Goal: Information Seeking & Learning: Check status

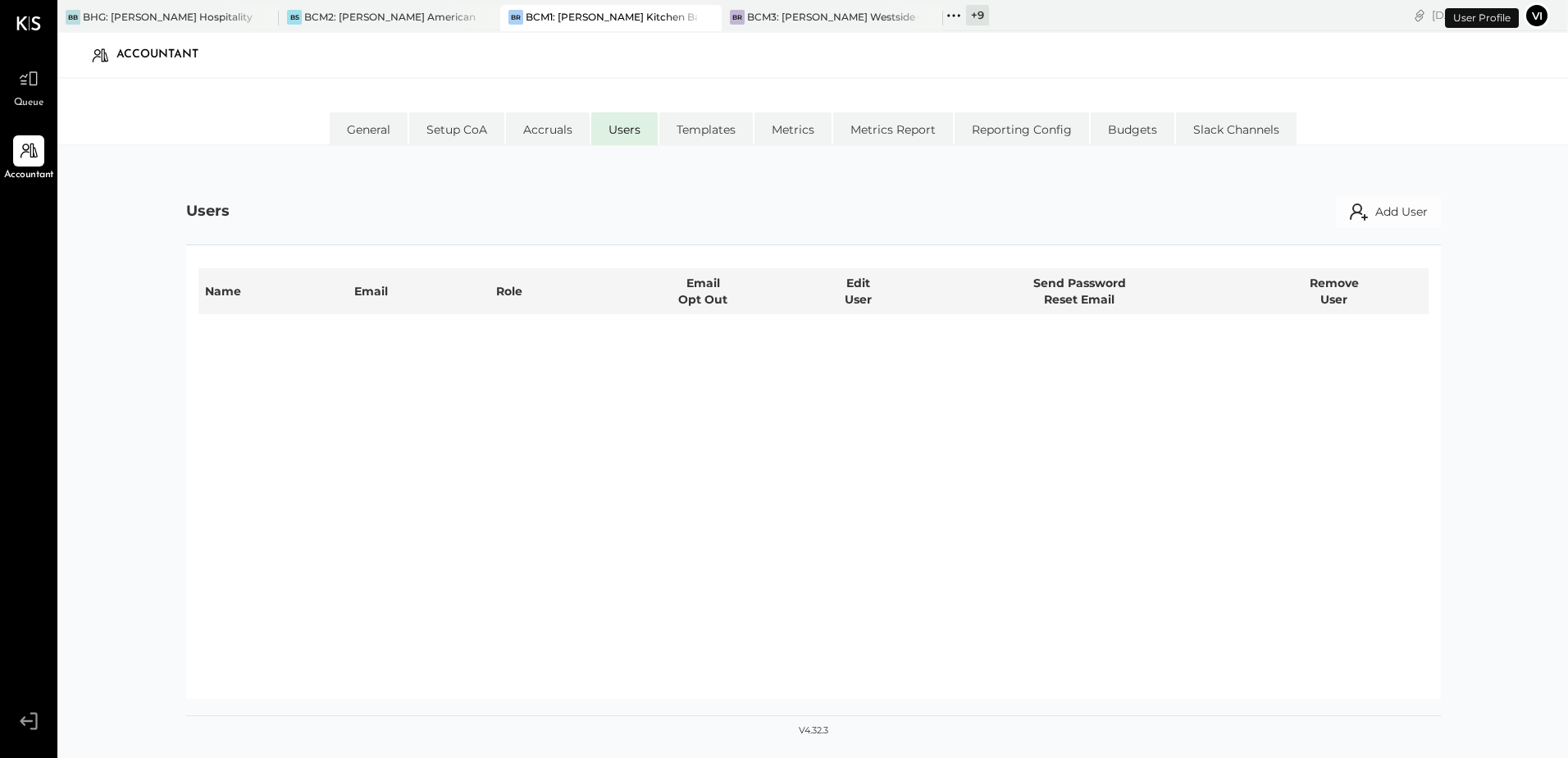
select select "**********"
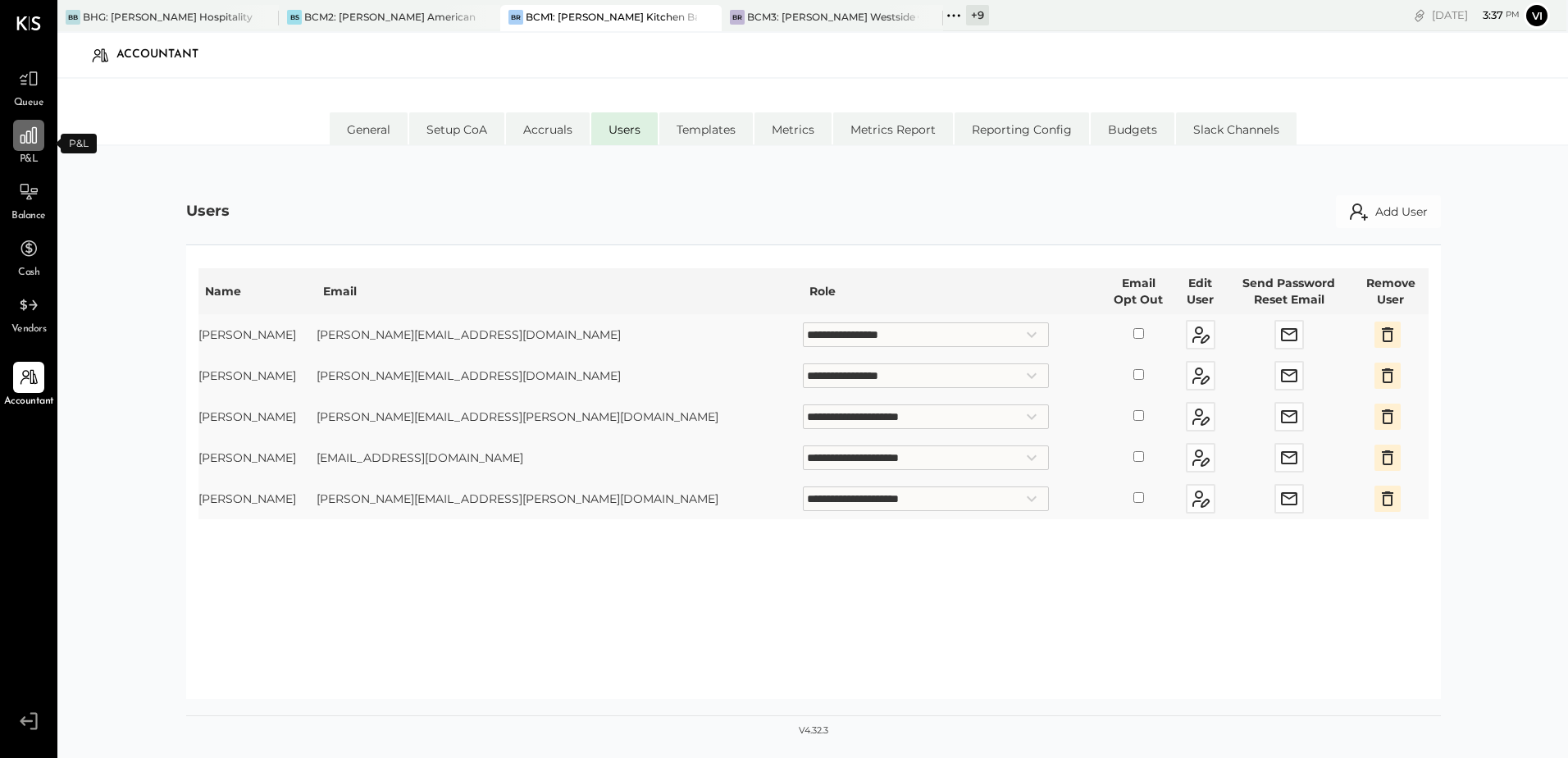
click at [25, 136] on icon at bounding box center [28, 135] width 21 height 21
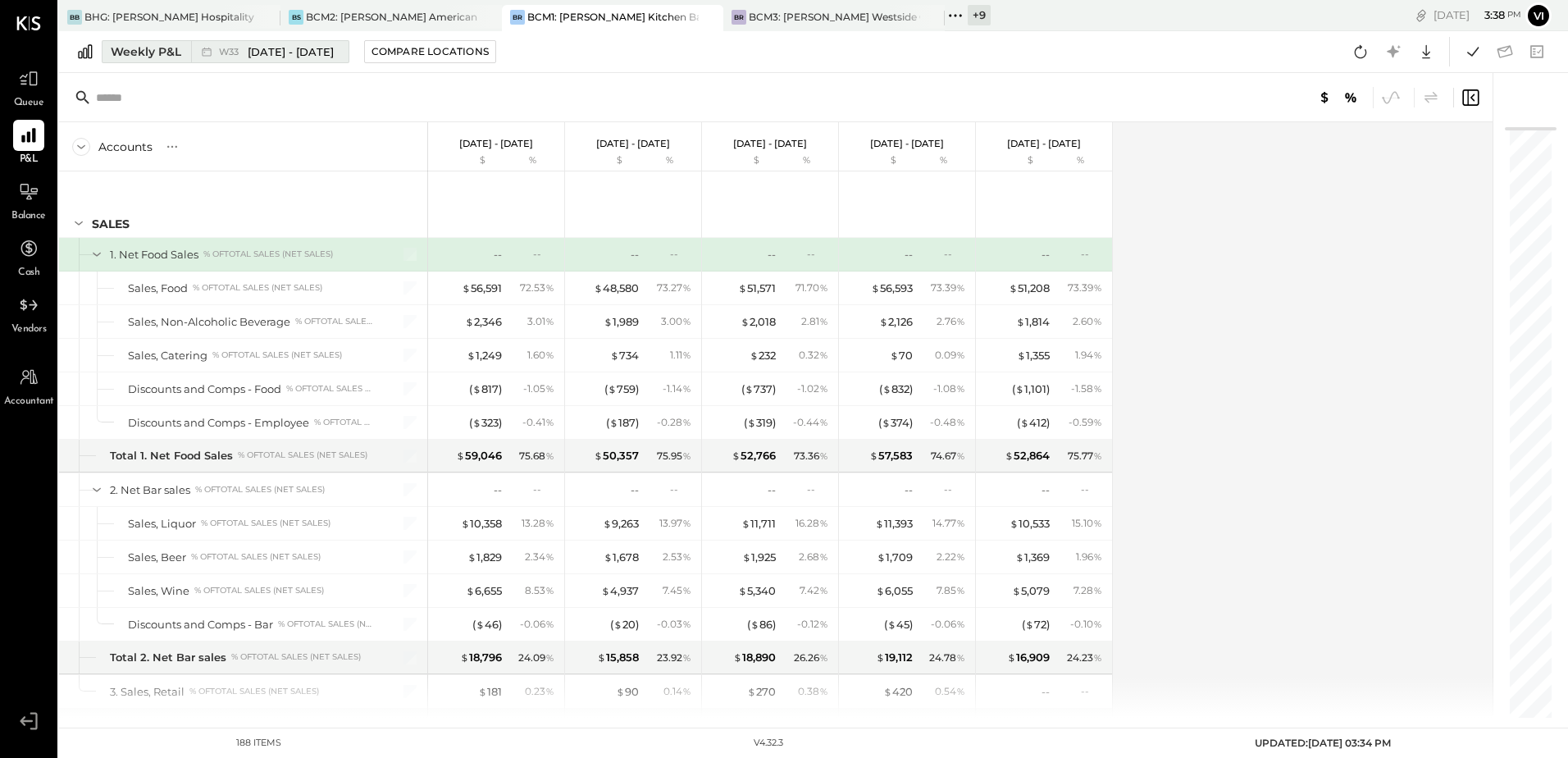
click at [229, 59] on div "W33 [DATE] - [DATE]" at bounding box center [276, 52] width 115 height 16
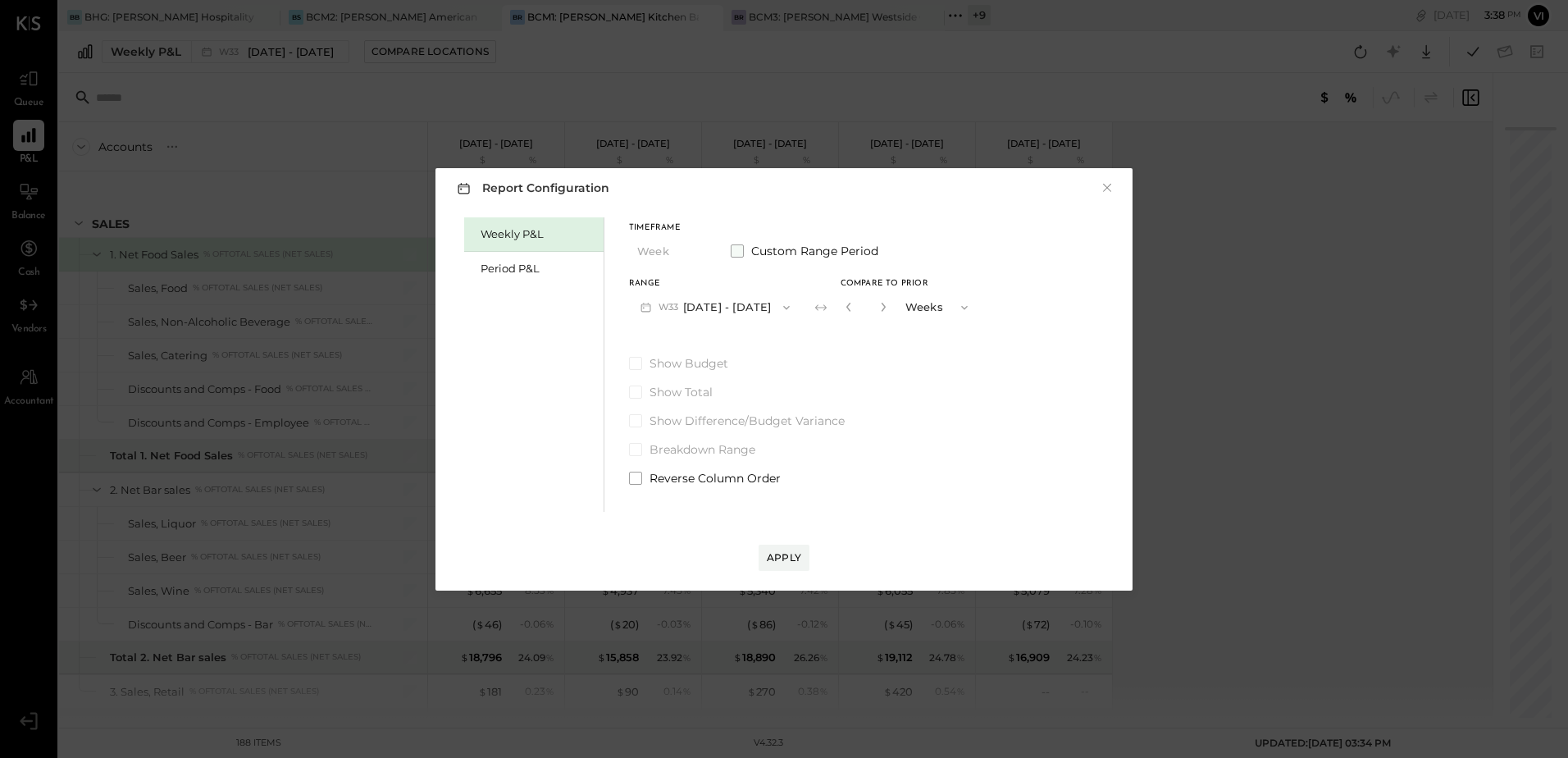
click at [736, 256] on span at bounding box center [737, 251] width 13 height 13
click at [713, 302] on button "[DATE]" at bounding box center [678, 307] width 98 height 31
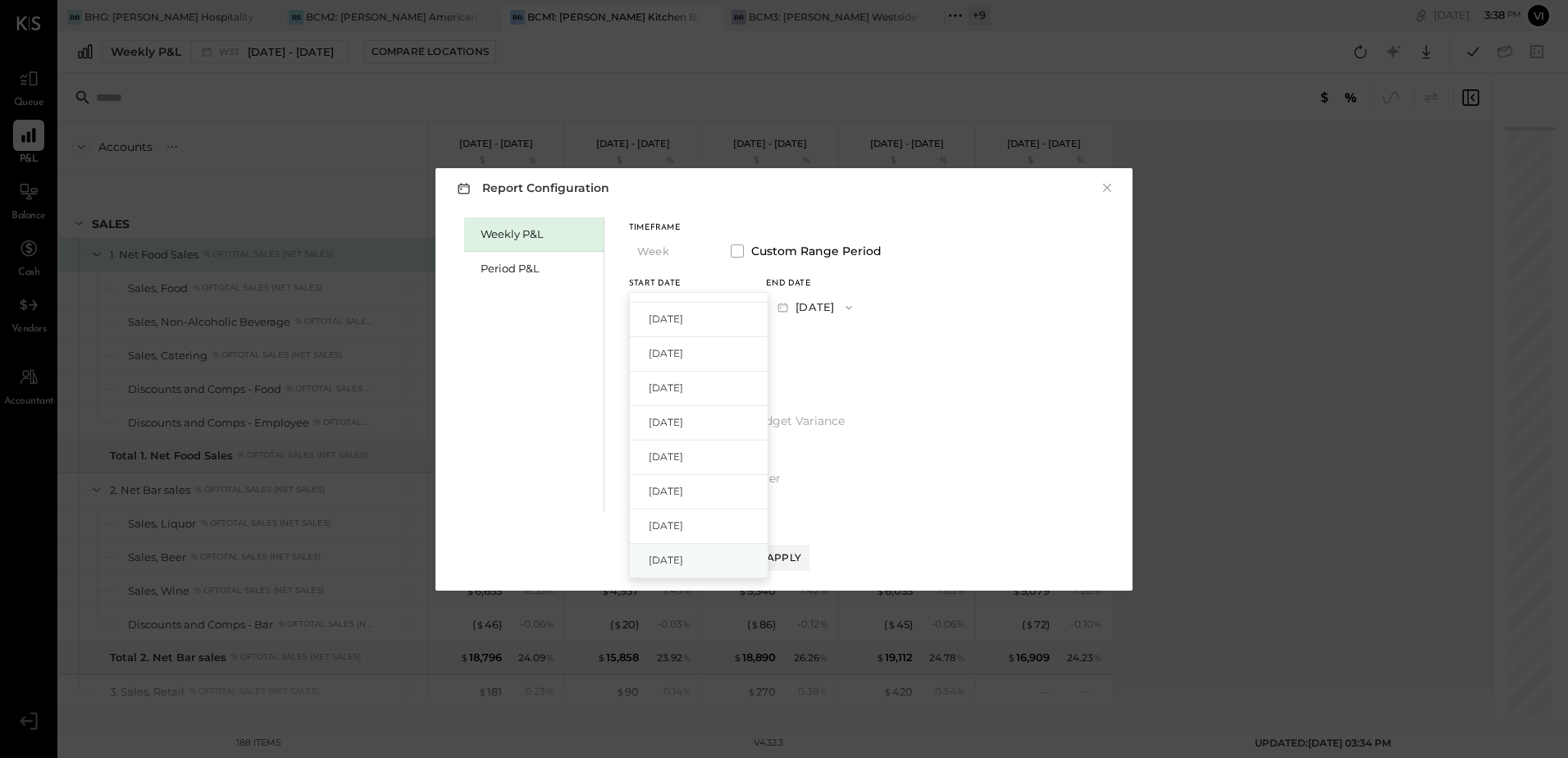
scroll to position [1067, 0]
click at [683, 386] on span "[DATE]" at bounding box center [666, 379] width 34 height 14
click at [860, 303] on button "[DATE]" at bounding box center [815, 307] width 98 height 31
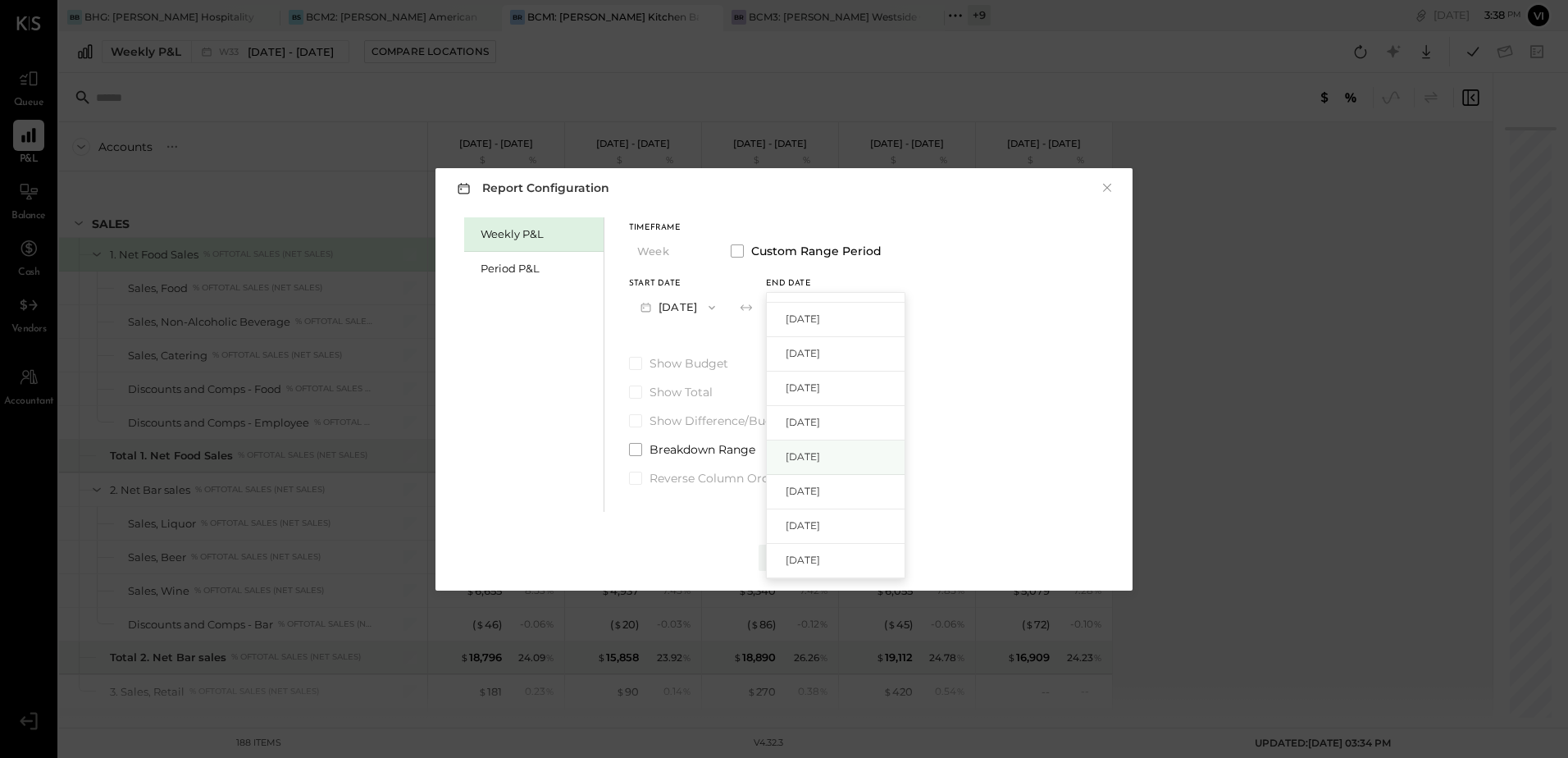
click at [844, 448] on div "[DATE]" at bounding box center [836, 457] width 138 height 34
click at [800, 554] on div "Apply" at bounding box center [784, 557] width 34 height 14
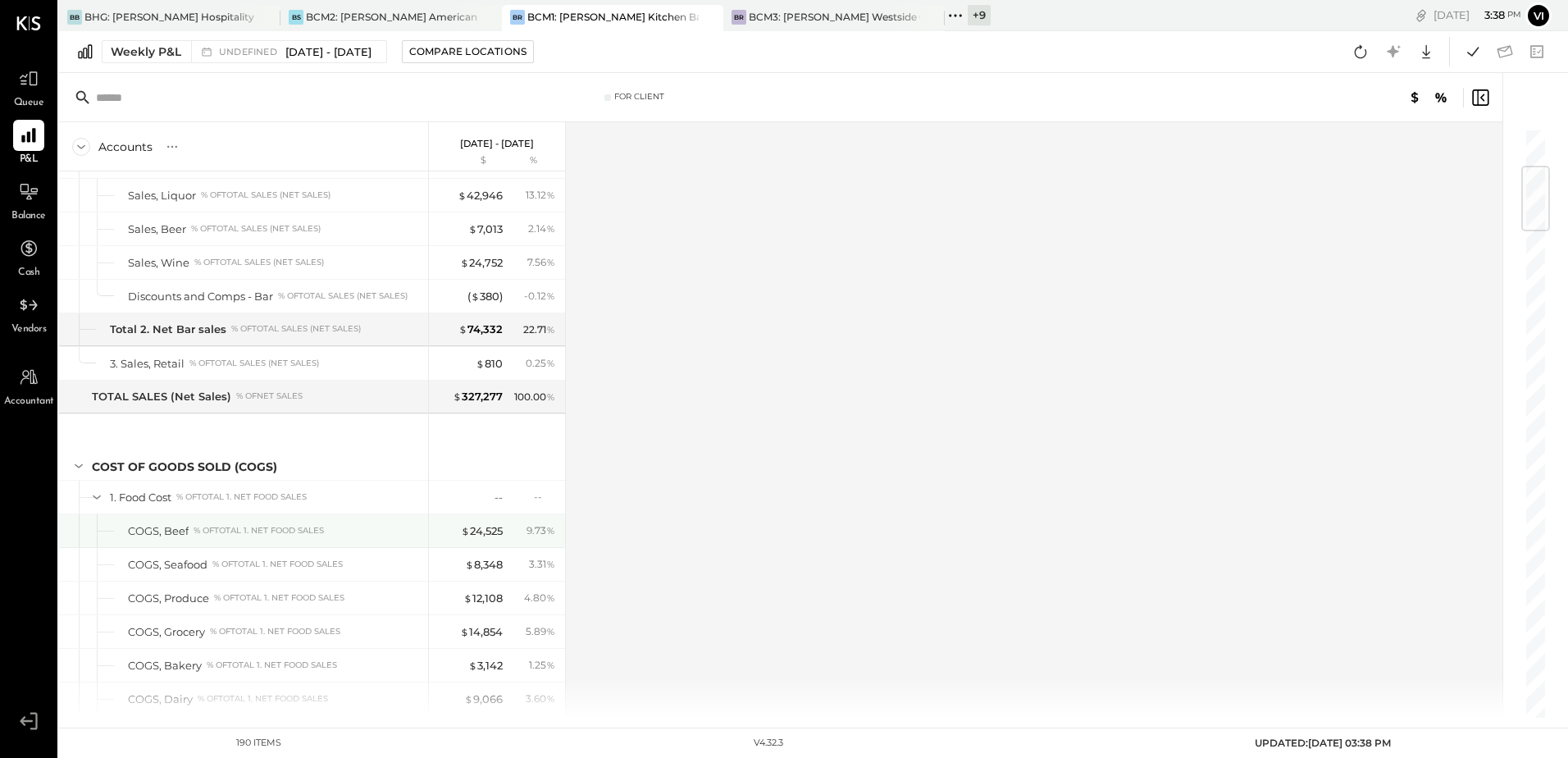
scroll to position [574, 0]
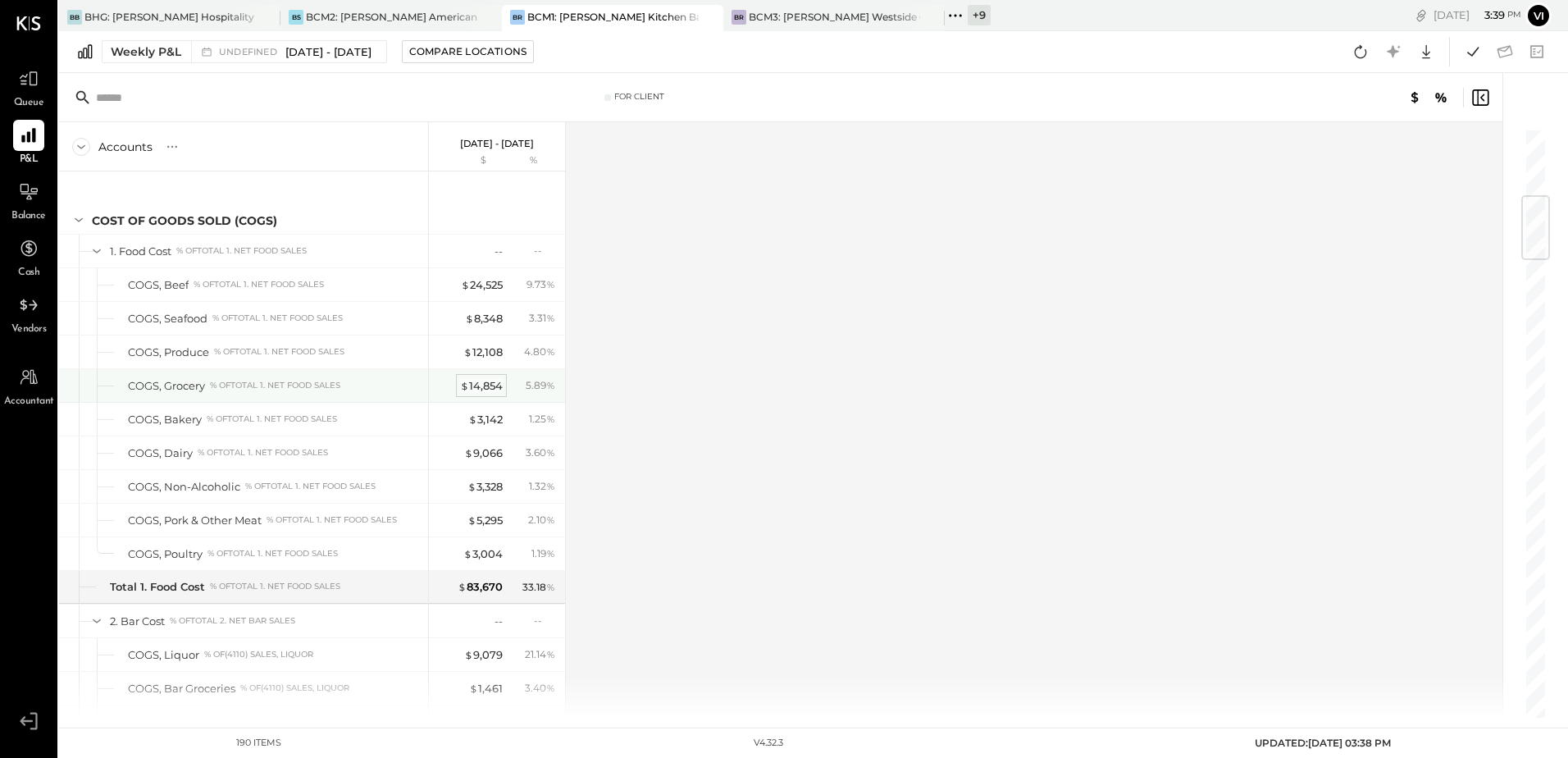
click at [474, 385] on div "$ 14,854" at bounding box center [482, 386] width 43 height 16
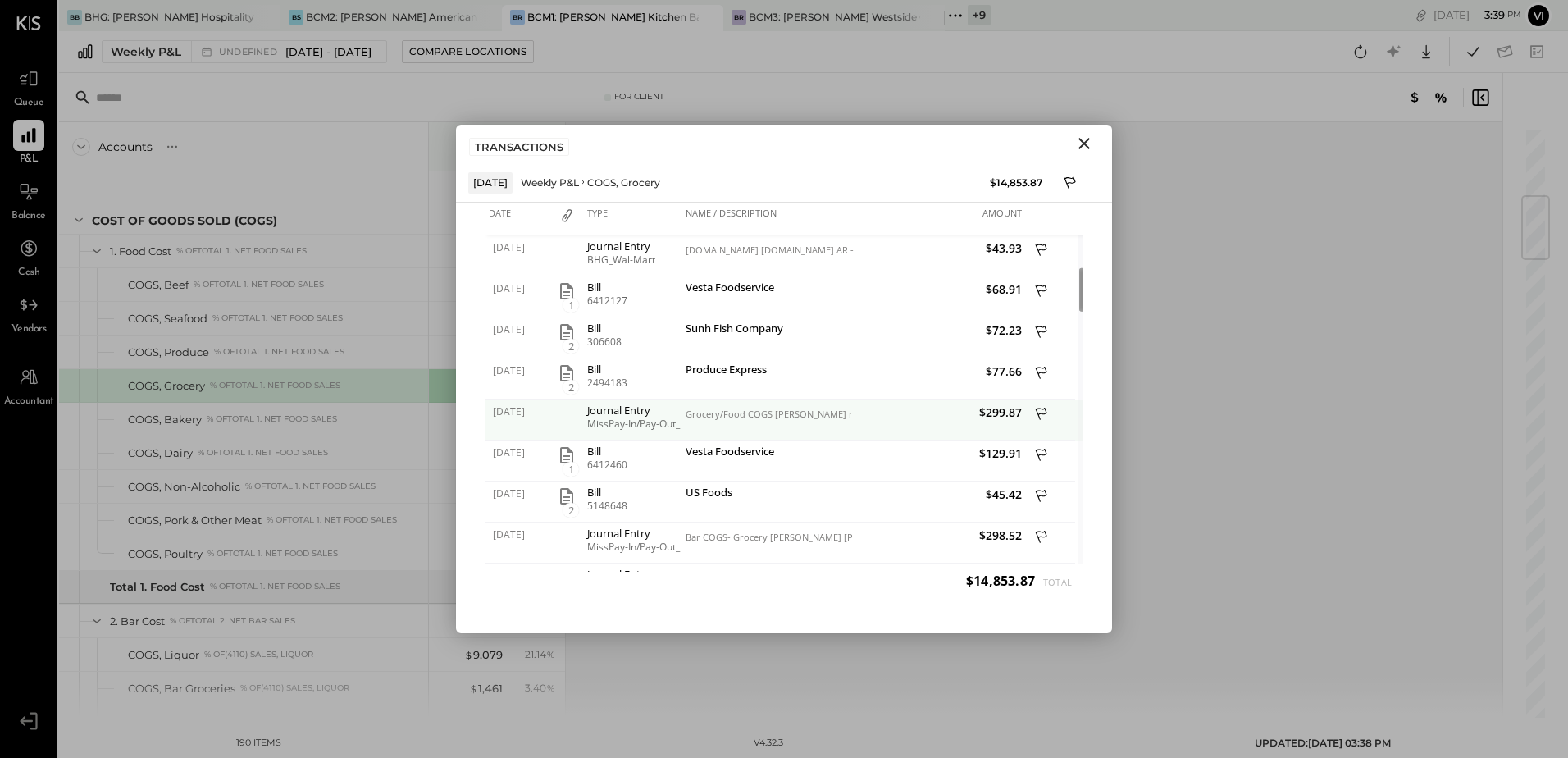
click at [584, 414] on div "Journal Entry MissPay-In/Pay-Out_P1" at bounding box center [633, 420] width 99 height 41
drag, startPoint x: 584, startPoint y: 414, endPoint x: 818, endPoint y: 420, distance: 234.1
click at [818, 420] on div "Grocery/Food COGS [PERSON_NAME] r dept lostvreceipt [PERSON_NAME]" at bounding box center [767, 420] width 172 height 41
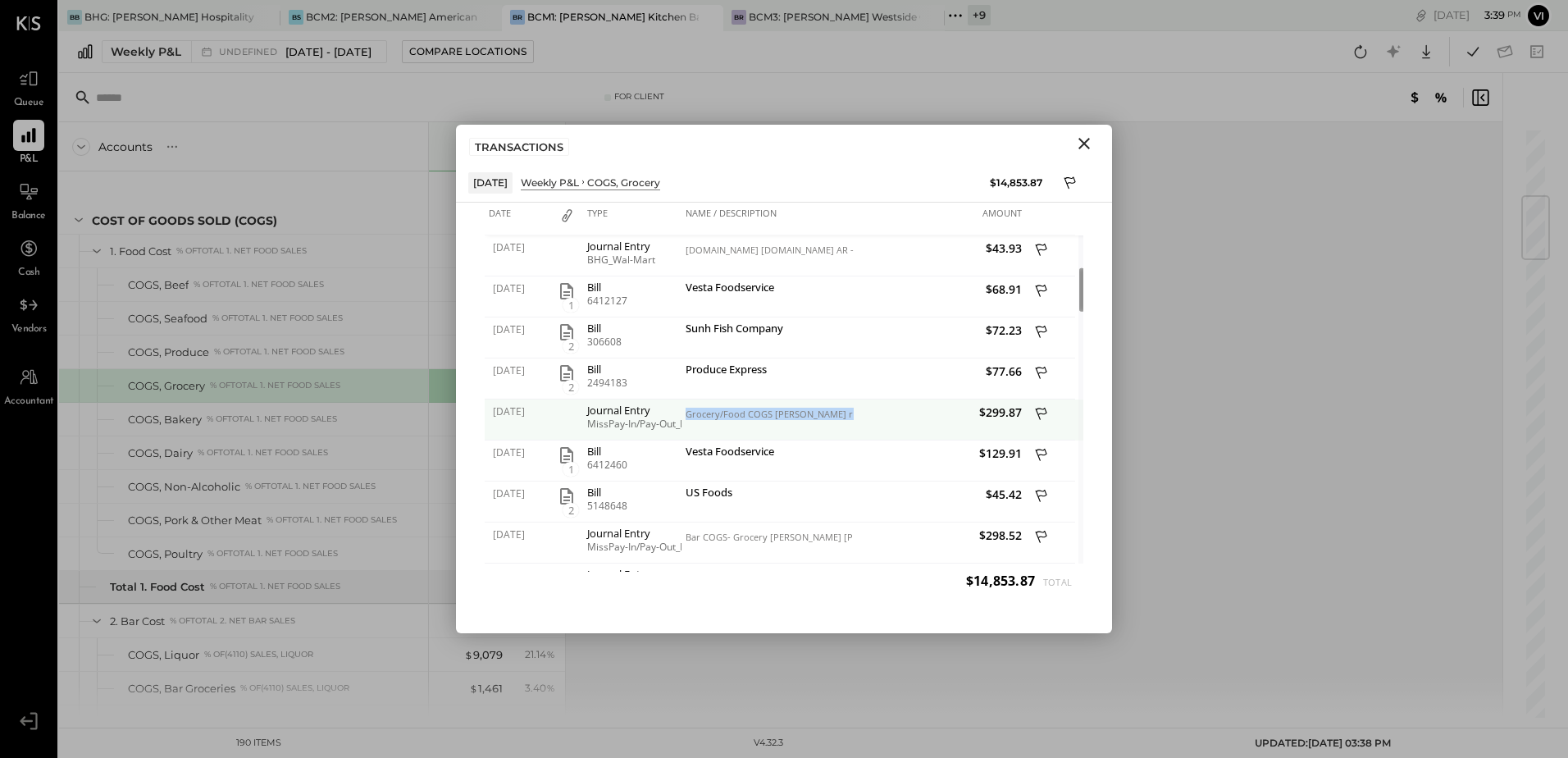
click at [818, 420] on div "Grocery/Food COGS [PERSON_NAME] r dept lostvreceipt [PERSON_NAME]" at bounding box center [767, 420] width 172 height 41
drag, startPoint x: 818, startPoint y: 420, endPoint x: 659, endPoint y: 423, distance: 159.0
click at [659, 423] on div "MissPay-In/Pay-Out_P1" at bounding box center [632, 424] width 90 height 11
click at [659, 421] on div "MissPay-In/Pay-Out_P1" at bounding box center [632, 424] width 90 height 11
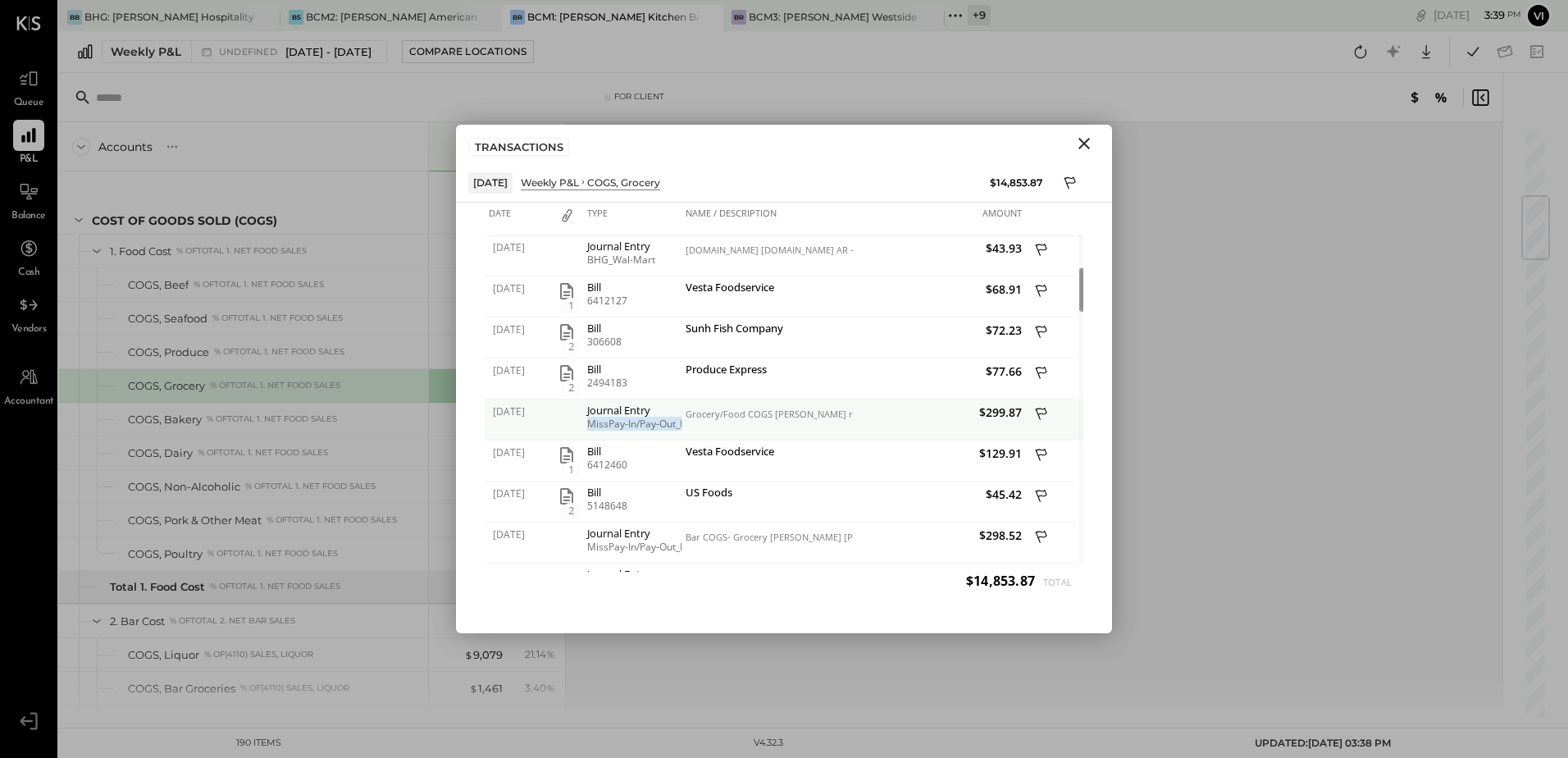
click at [621, 422] on div "MissPay-In/Pay-Out_P1" at bounding box center [632, 424] width 90 height 11
click at [597, 409] on div "Journal Entry" at bounding box center [632, 410] width 90 height 11
click at [597, 408] on div "Journal Entry" at bounding box center [632, 410] width 90 height 11
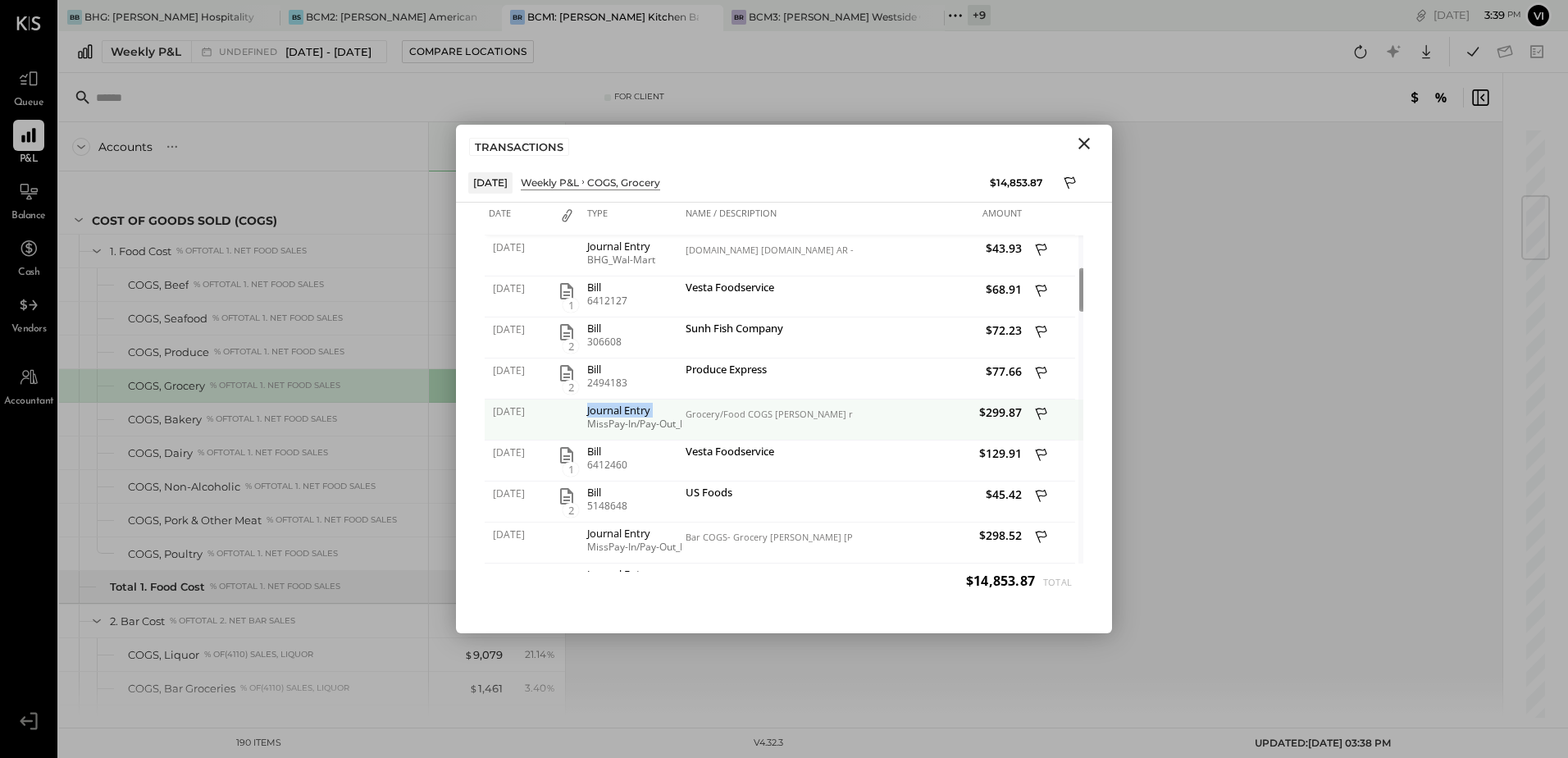
drag, startPoint x: 597, startPoint y: 408, endPoint x: 782, endPoint y: 428, distance: 186.1
click at [785, 428] on div "Grocery/Food COGS [PERSON_NAME] r dept lostvreceipt [PERSON_NAME]" at bounding box center [767, 420] width 172 height 41
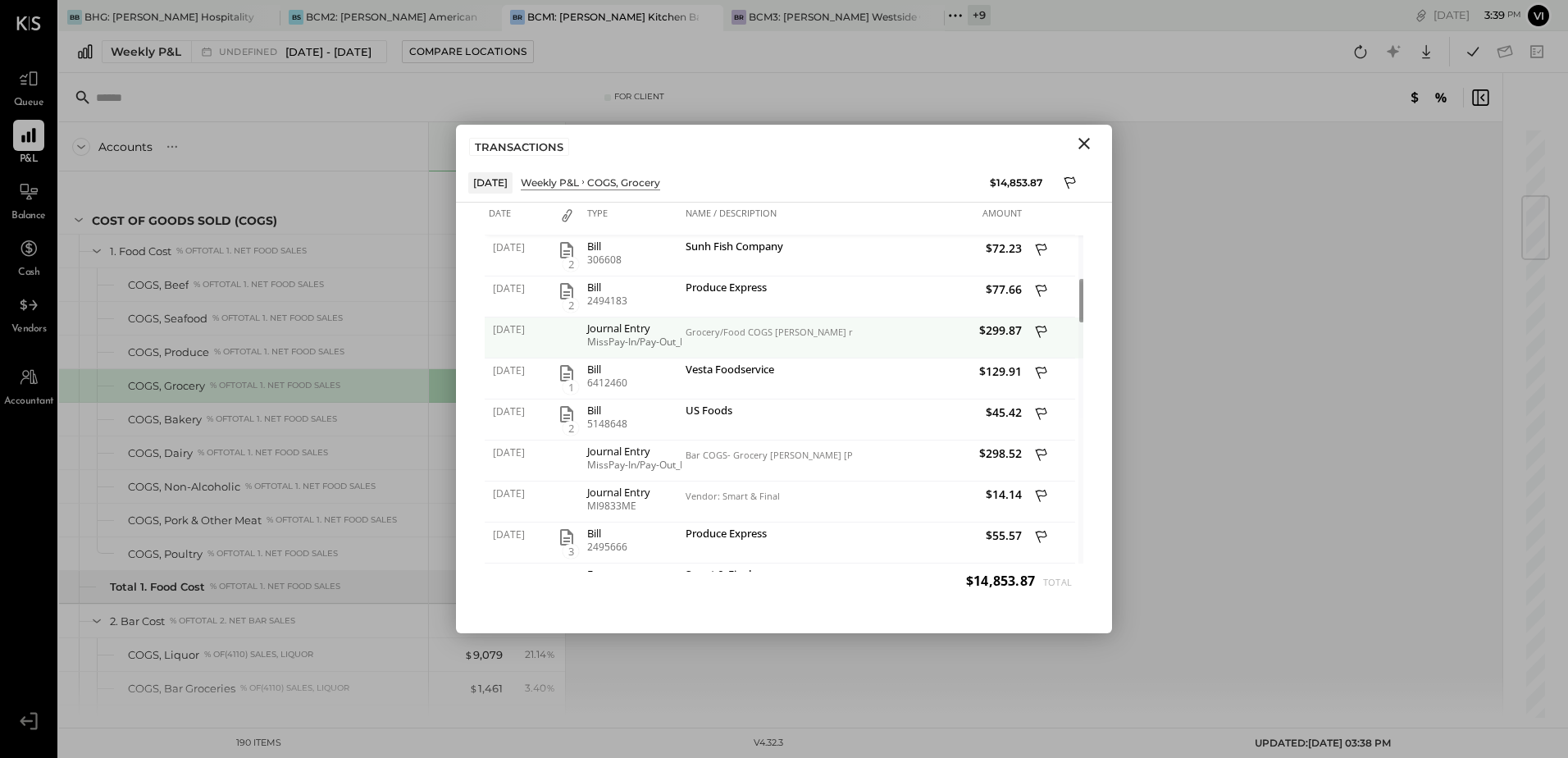
click at [634, 332] on div "Journal Entry" at bounding box center [632, 328] width 90 height 11
drag, startPoint x: 634, startPoint y: 332, endPoint x: 772, endPoint y: 329, distance: 138.0
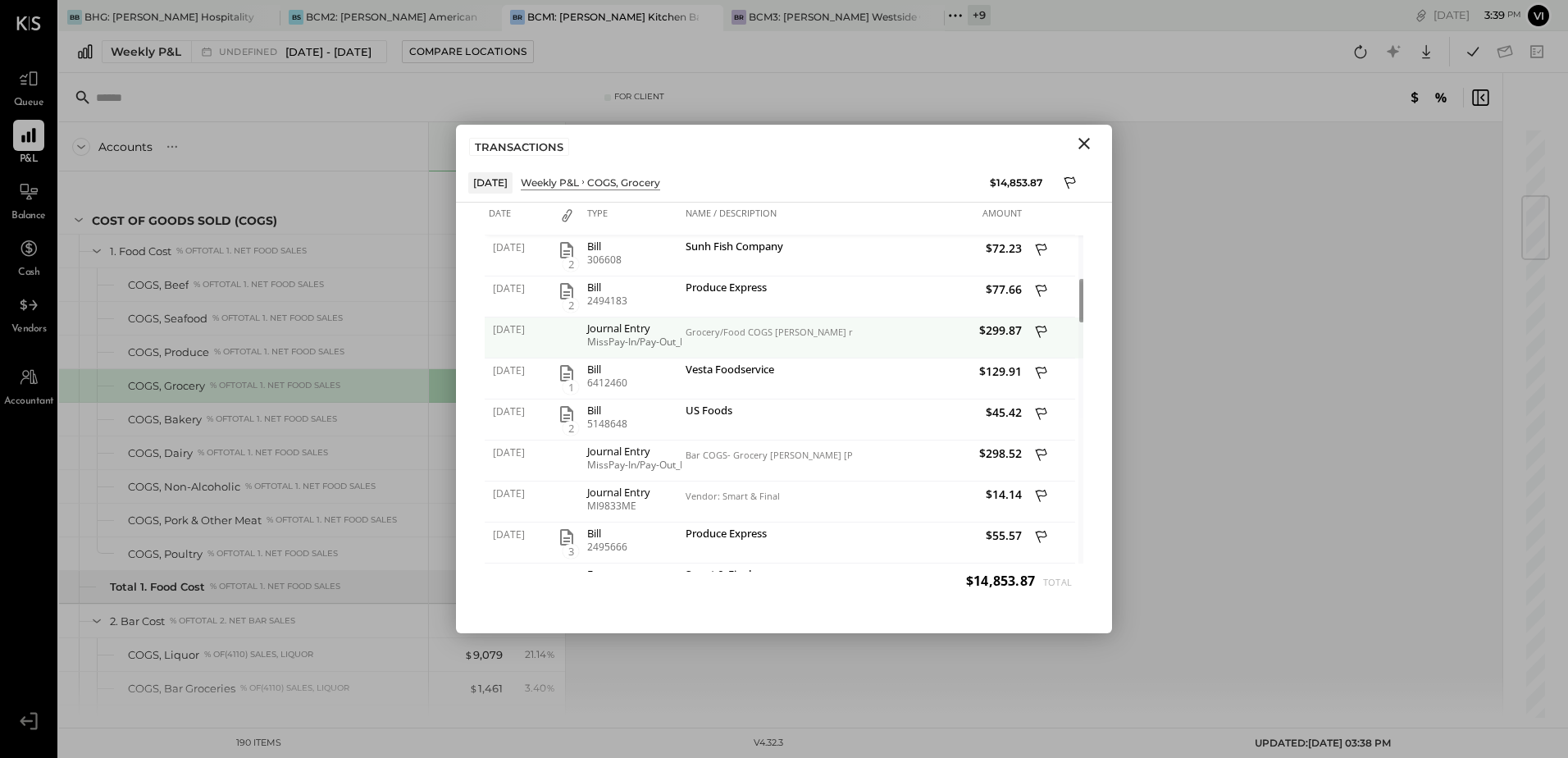
click at [772, 329] on div "Grocery/Food COGS [PERSON_NAME] r dept lostvreceipt [PERSON_NAME]" at bounding box center [768, 332] width 164 height 11
drag, startPoint x: 772, startPoint y: 329, endPoint x: 685, endPoint y: 331, distance: 87.0
click at [685, 331] on div "Grocery/Food COGS [PERSON_NAME] r dept lostvreceipt [PERSON_NAME]" at bounding box center [767, 338] width 172 height 41
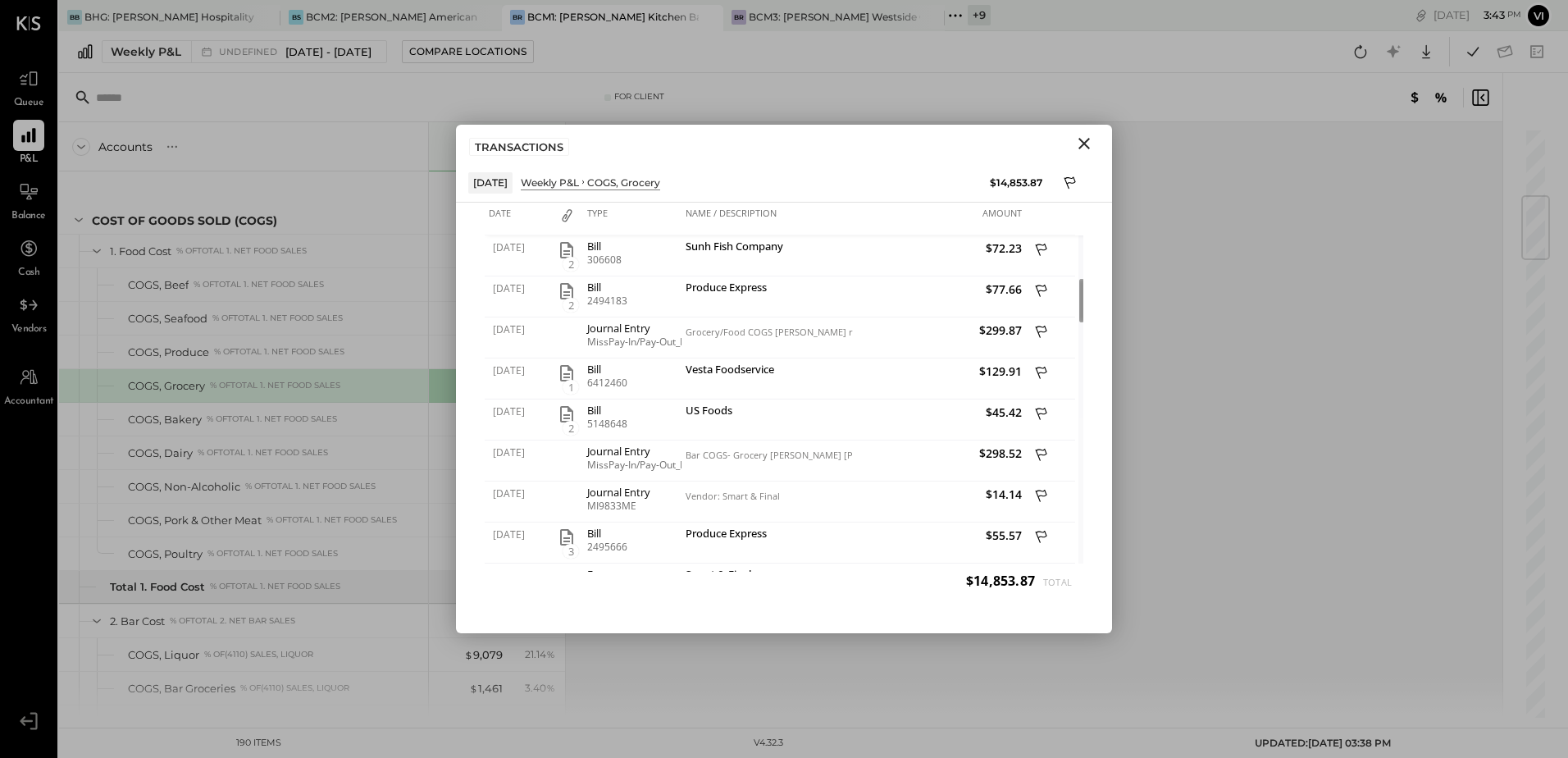
click at [780, 156] on div "TRANSACTIONS" at bounding box center [784, 144] width 656 height 37
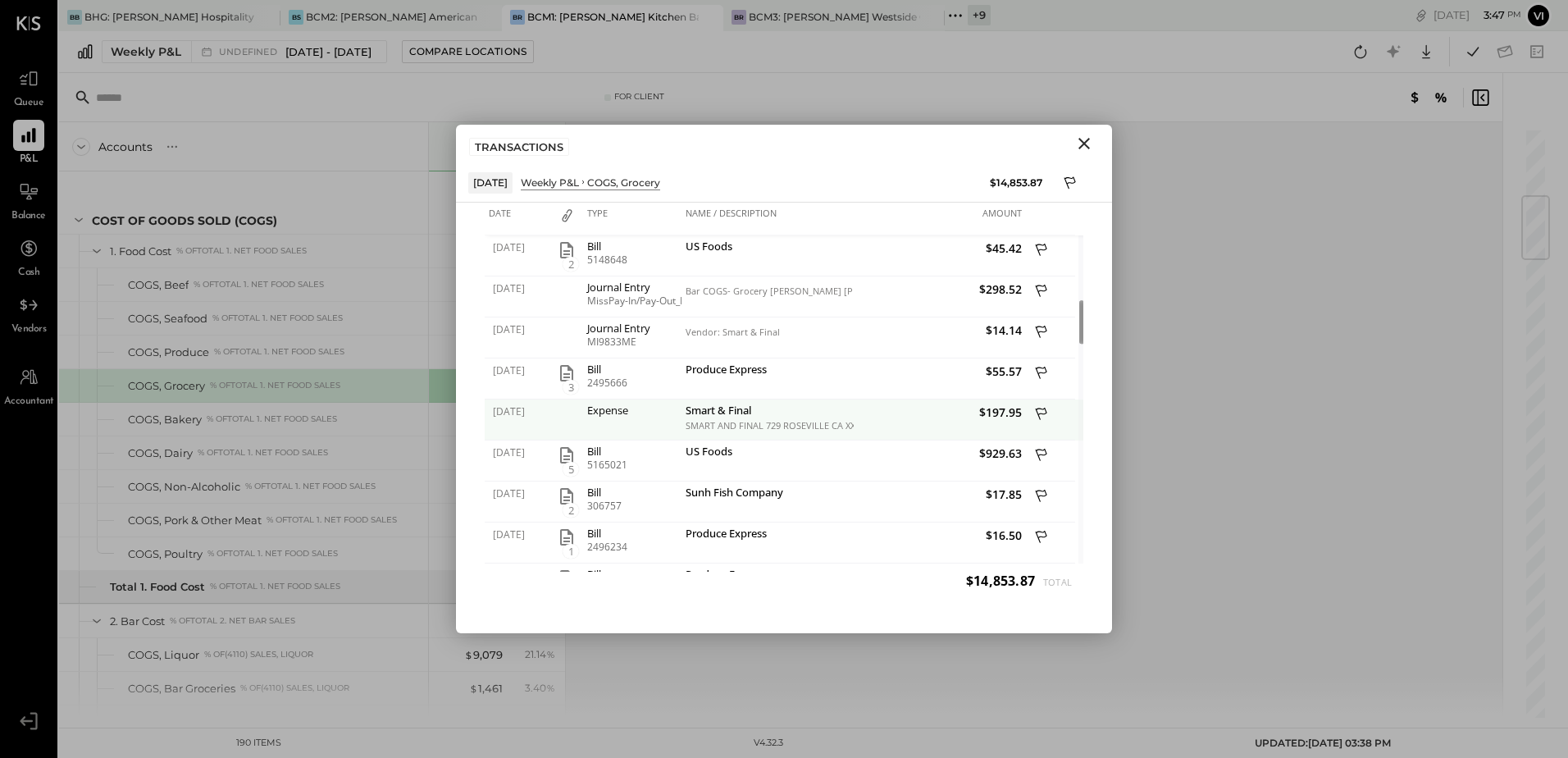
click at [613, 413] on div "Expense" at bounding box center [632, 410] width 90 height 11
click at [614, 413] on div "Expense" at bounding box center [632, 410] width 90 height 11
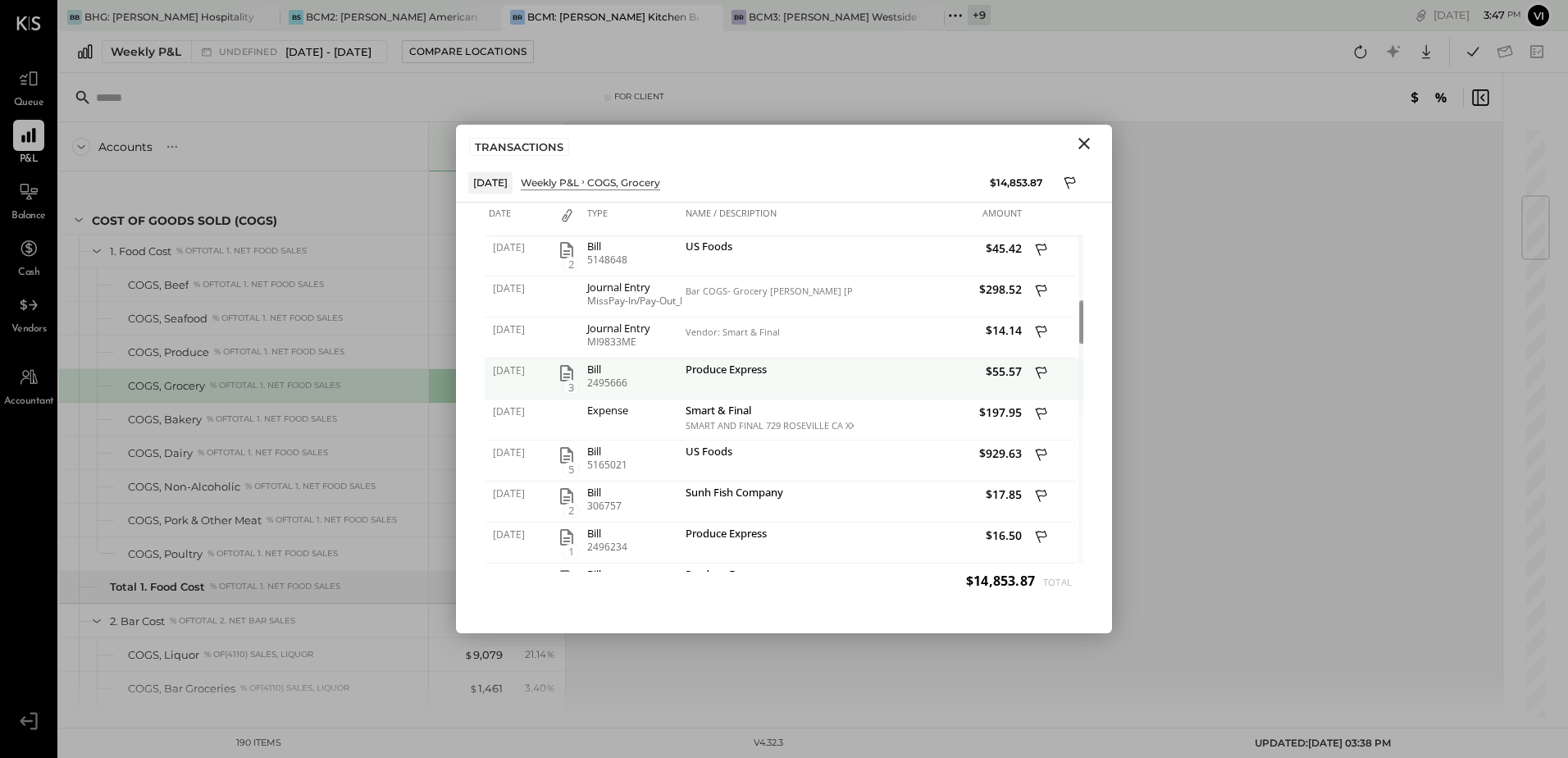
drag, startPoint x: 614, startPoint y: 413, endPoint x: 602, endPoint y: 365, distance: 49.5
click at [602, 365] on div "Bill" at bounding box center [632, 369] width 90 height 11
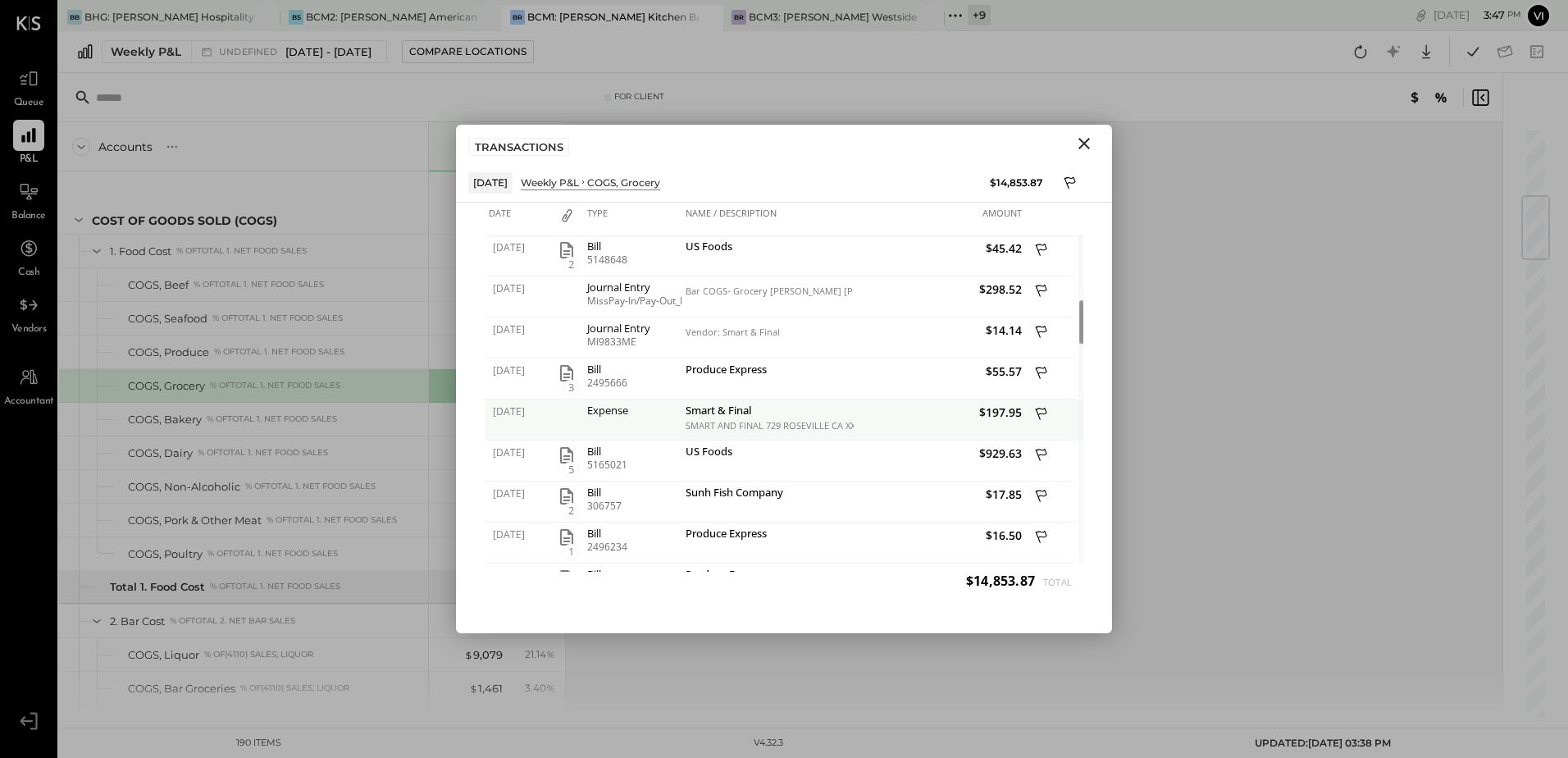
drag, startPoint x: 602, startPoint y: 365, endPoint x: 765, endPoint y: 430, distance: 175.5
click at [765, 430] on div "SMART AND FINAL 729 ROSEVILLE CA XXXX1021" at bounding box center [768, 425] width 164 height 11
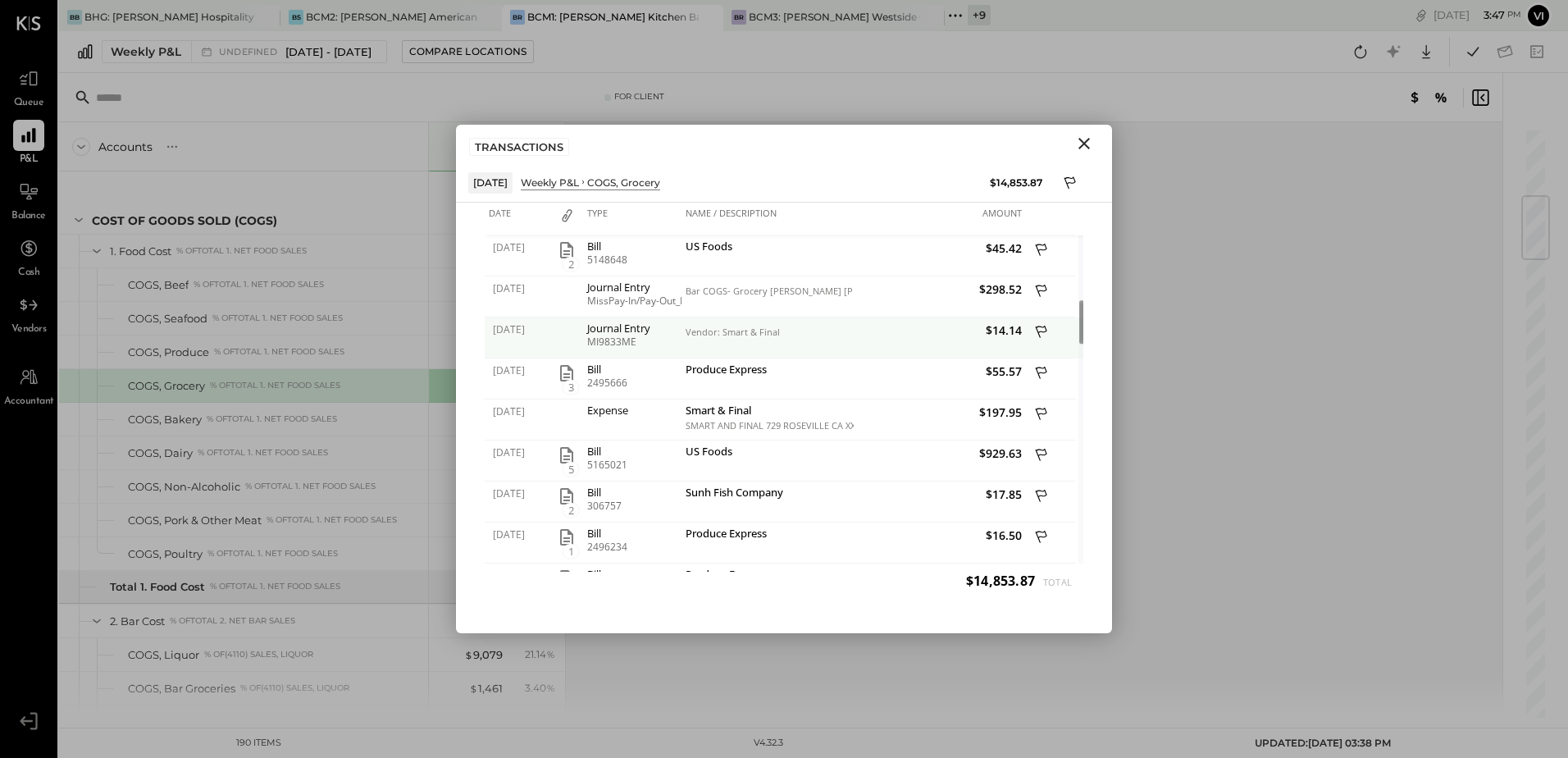
drag, startPoint x: 765, startPoint y: 430, endPoint x: 676, endPoint y: 331, distance: 133.1
click at [676, 331] on div "Journal Entry" at bounding box center [632, 328] width 90 height 11
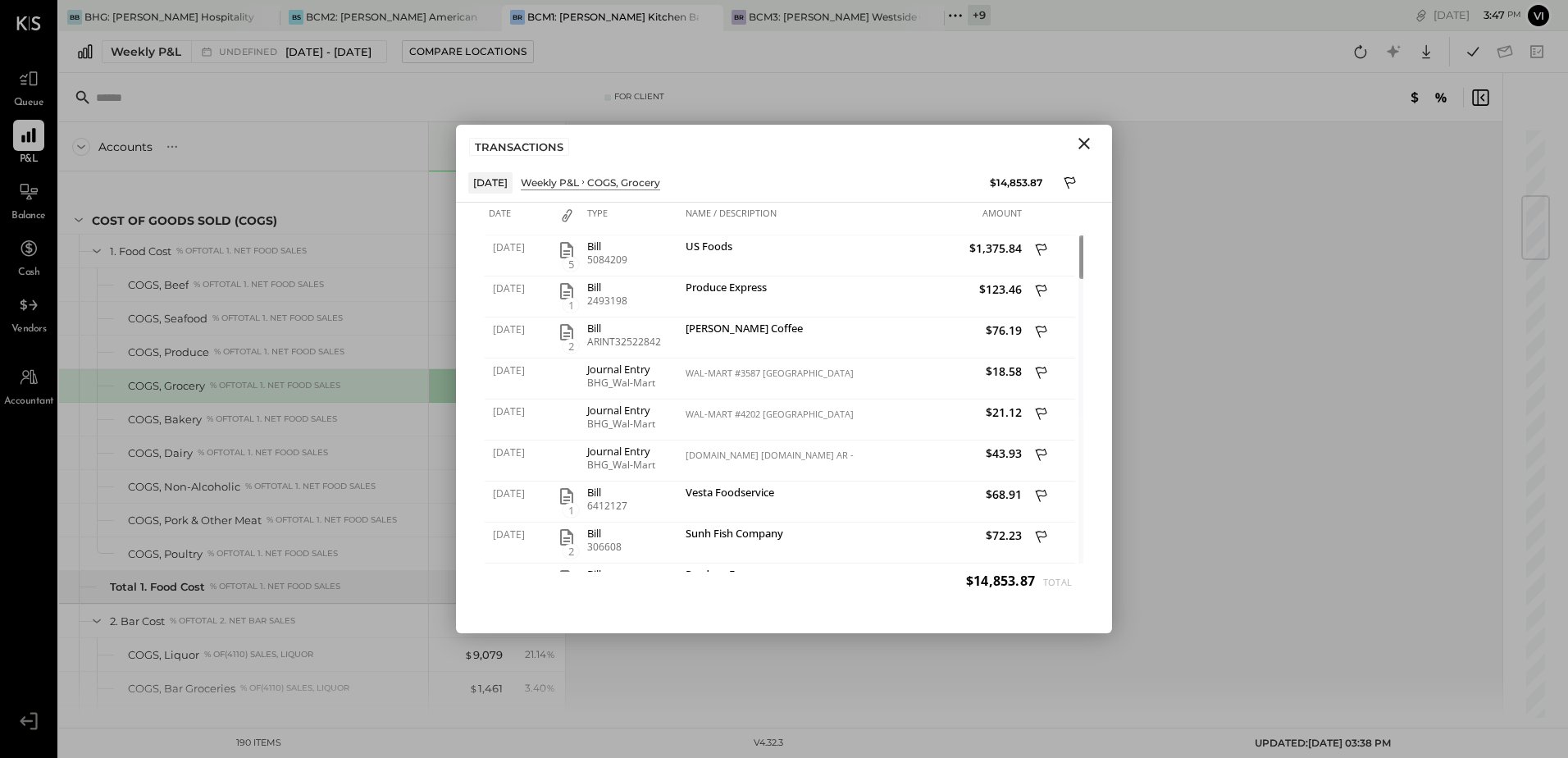
click at [1082, 145] on icon "Close" at bounding box center [1084, 144] width 11 height 11
